Goal: Task Accomplishment & Management: Manage account settings

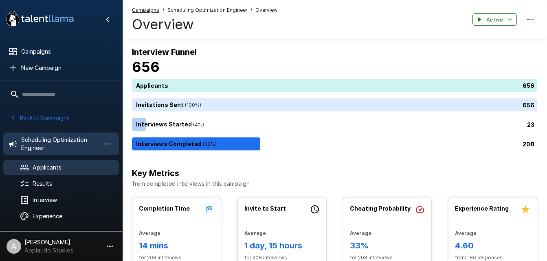
click at [46, 166] on span "Applicants" at bounding box center [73, 168] width 80 height 8
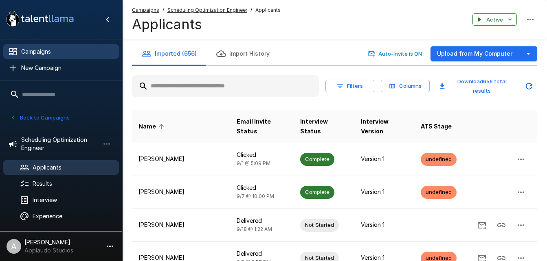
click at [50, 54] on span "Campaigns" at bounding box center [66, 52] width 91 height 8
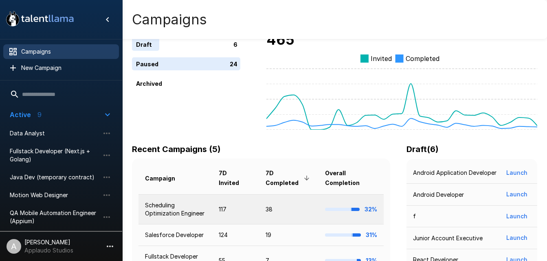
scroll to position [41, 0]
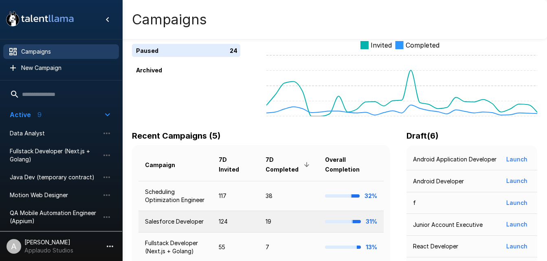
click at [149, 223] on td "Salesforce Developer" at bounding box center [175, 222] width 74 height 22
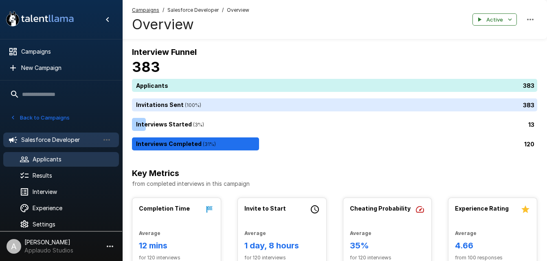
click at [83, 159] on span "Applicants" at bounding box center [73, 159] width 80 height 8
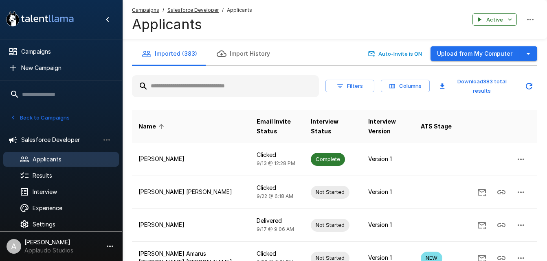
drag, startPoint x: 214, startPoint y: 89, endPoint x: 214, endPoint y: 83, distance: 6.5
click at [214, 89] on input "text" at bounding box center [225, 86] width 187 height 15
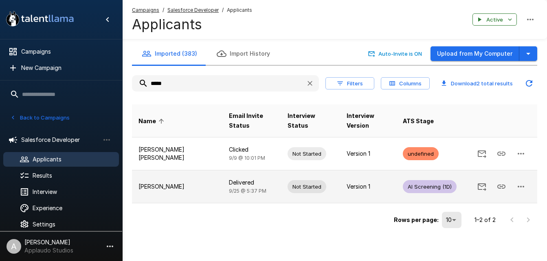
type input "*****"
click at [202, 187] on p "[PERSON_NAME]" at bounding box center [176, 187] width 77 height 8
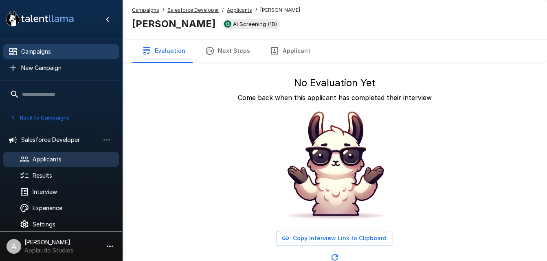
click at [52, 48] on span "Campaigns" at bounding box center [66, 52] width 91 height 8
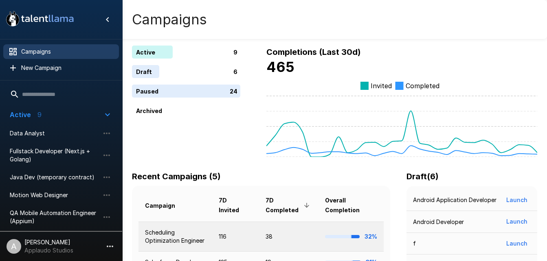
click at [177, 241] on td "Scheduling Optimization Engineer" at bounding box center [175, 237] width 74 height 30
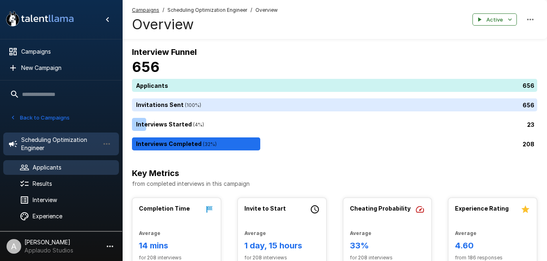
click at [61, 172] on div "Applicants" at bounding box center [61, 167] width 116 height 15
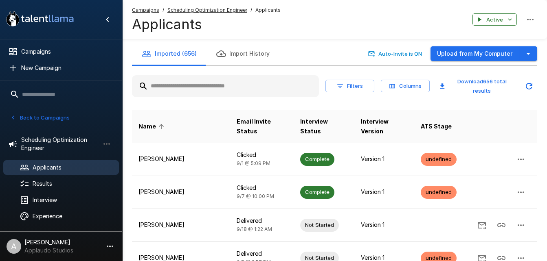
click at [254, 79] on input "text" at bounding box center [225, 86] width 187 height 15
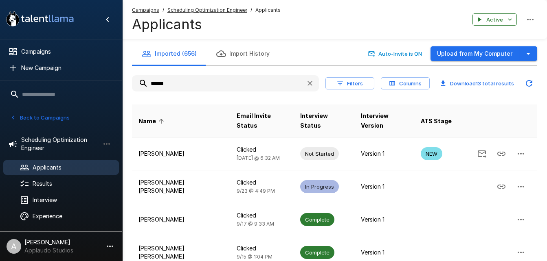
type input "******"
click at [338, 49] on div "Imported (656) Import History Auto-Invite is ON Upload from My Computer" at bounding box center [334, 53] width 405 height 23
drag, startPoint x: 208, startPoint y: 88, endPoint x: 125, endPoint y: 84, distance: 82.7
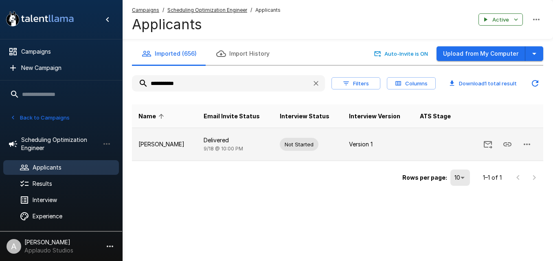
type input "**********"
click at [141, 138] on td "[PERSON_NAME]" at bounding box center [164, 144] width 65 height 33
